Goal: Navigation & Orientation: Find specific page/section

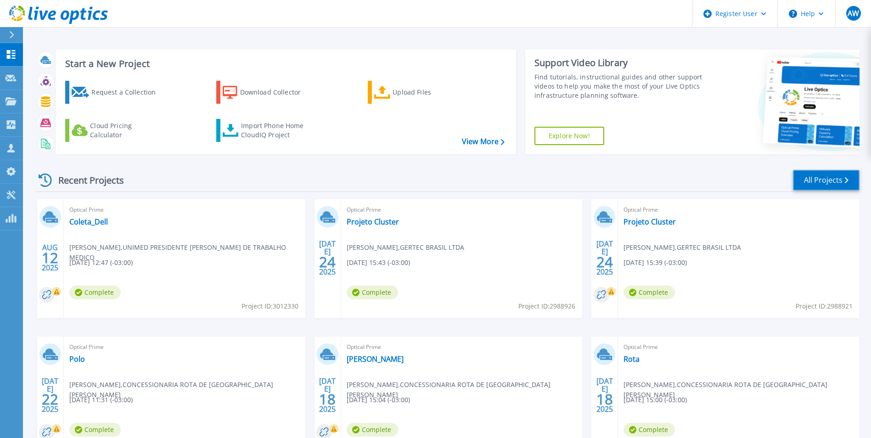
click at [804, 176] on link "All Projects" at bounding box center [826, 180] width 67 height 21
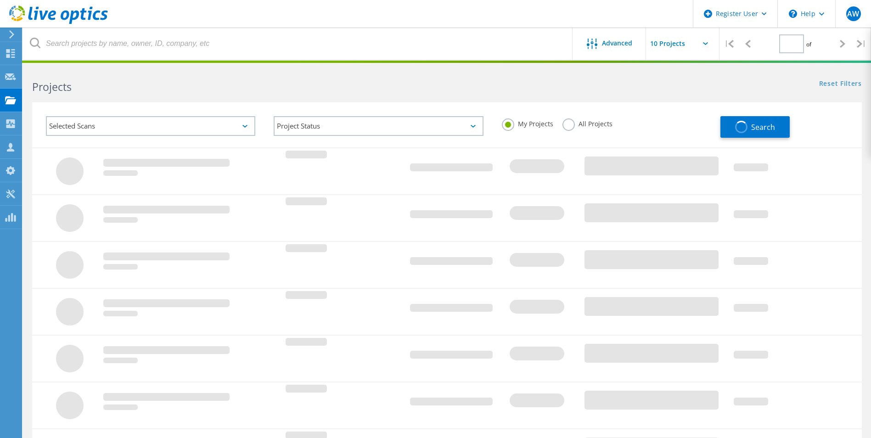
type input "1"
